Goal: Transaction & Acquisition: Purchase product/service

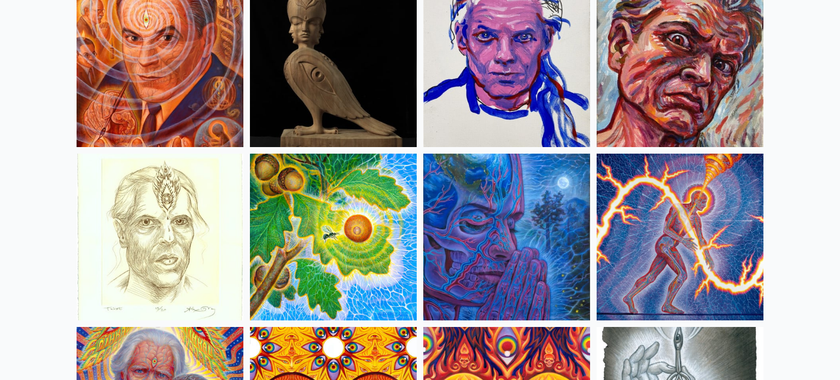
scroll to position [3101, 0]
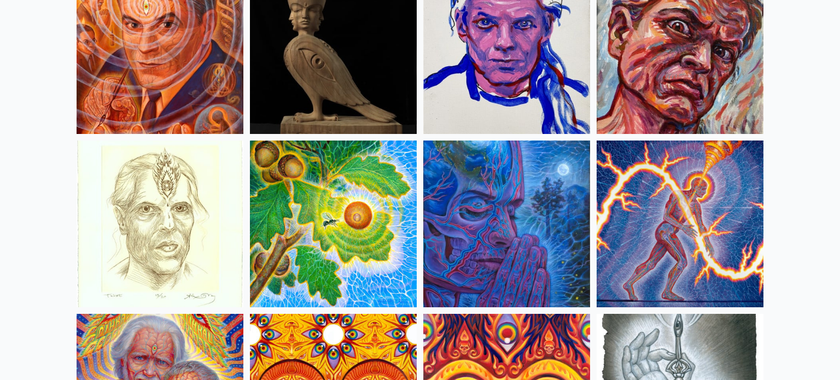
click at [347, 227] on img at bounding box center [333, 224] width 167 height 167
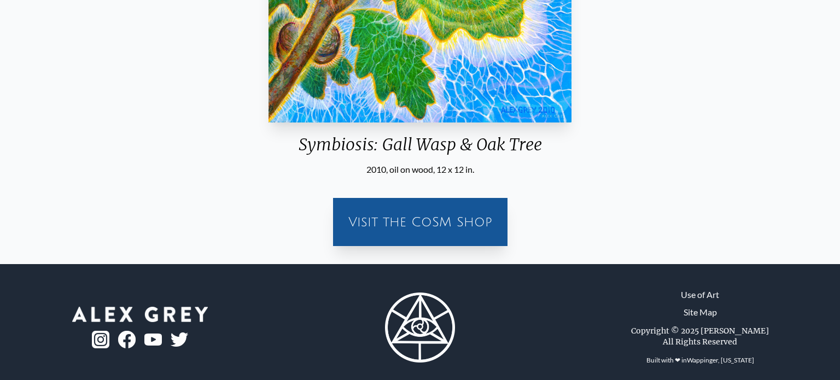
scroll to position [285, 0]
click at [424, 223] on div "Visit the CoSM Shop" at bounding box center [420, 222] width 161 height 35
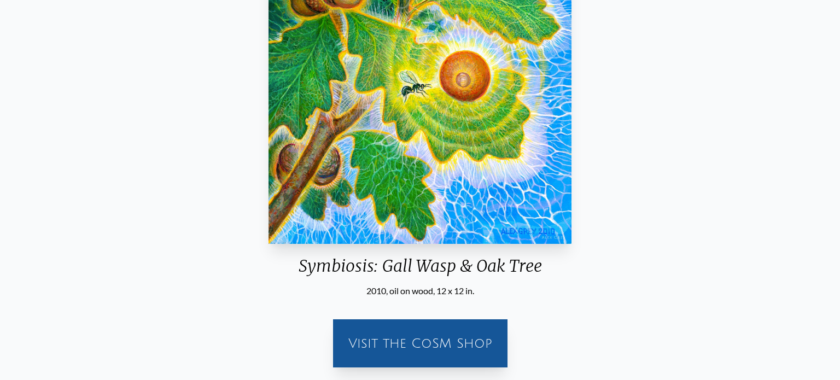
scroll to position [164, 0]
click at [394, 268] on div "Symbiosis: Gall Wasp & Oak Tree" at bounding box center [420, 270] width 312 height 28
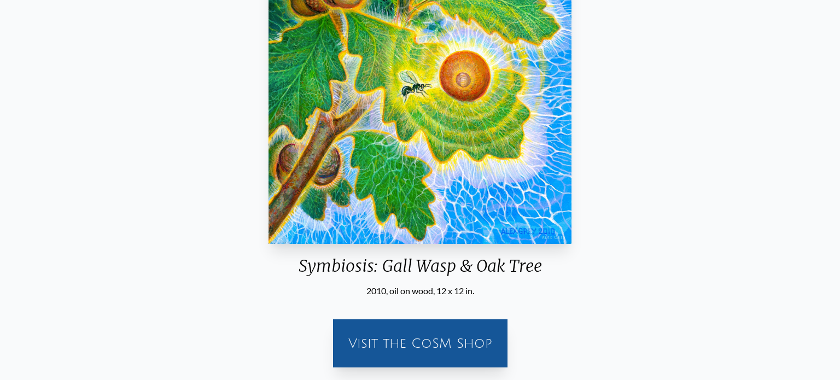
click at [394, 268] on div "Symbiosis: Gall Wasp & Oak Tree" at bounding box center [420, 270] width 312 height 28
click at [413, 343] on div "Visit the CoSM Shop" at bounding box center [420, 343] width 161 height 35
